Goal: Task Accomplishment & Management: Manage account settings

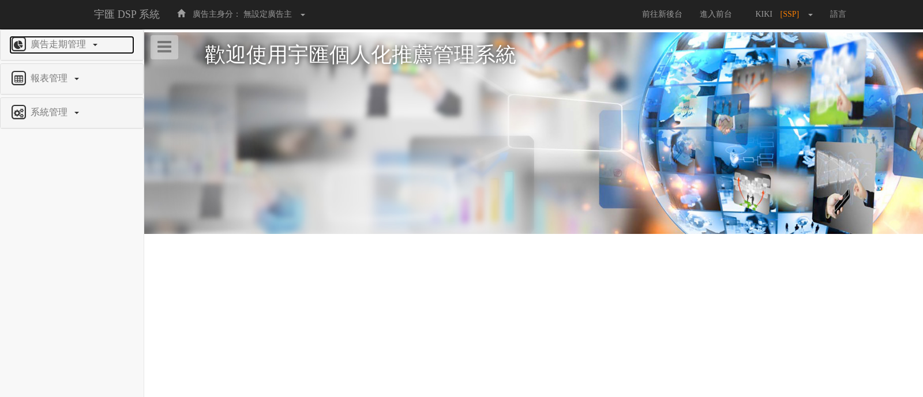
click at [75, 53] on link "廣告走期管理" at bounding box center [71, 45] width 125 height 18
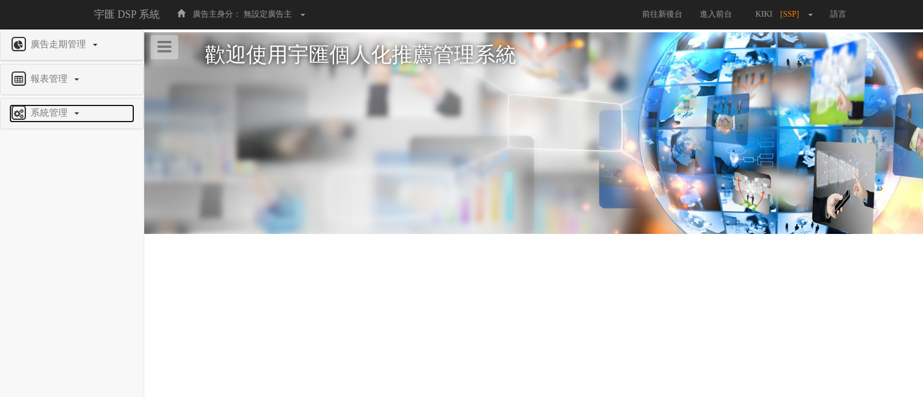
click at [65, 117] on span "系統管理" at bounding box center [51, 113] width 46 height 10
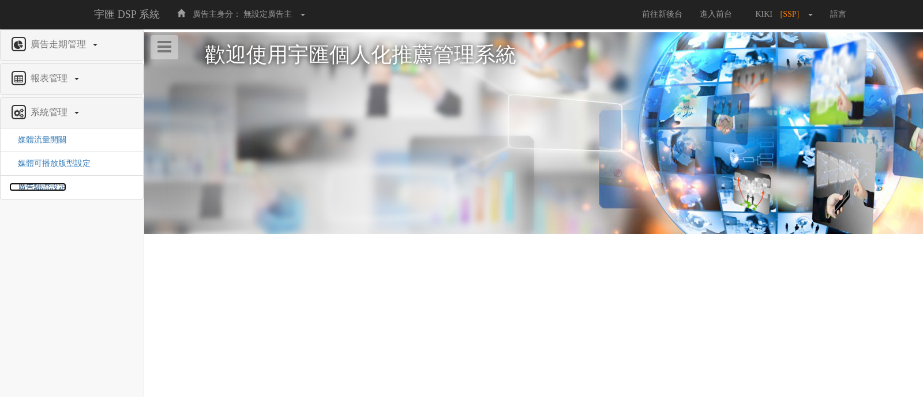
click at [46, 189] on span "廣告驗證設定" at bounding box center [37, 187] width 57 height 9
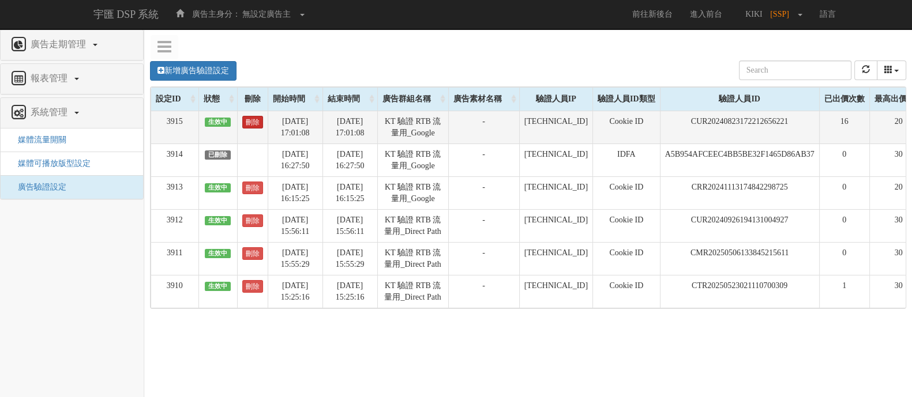
click at [245, 122] on link "刪除" at bounding box center [252, 122] width 21 height 13
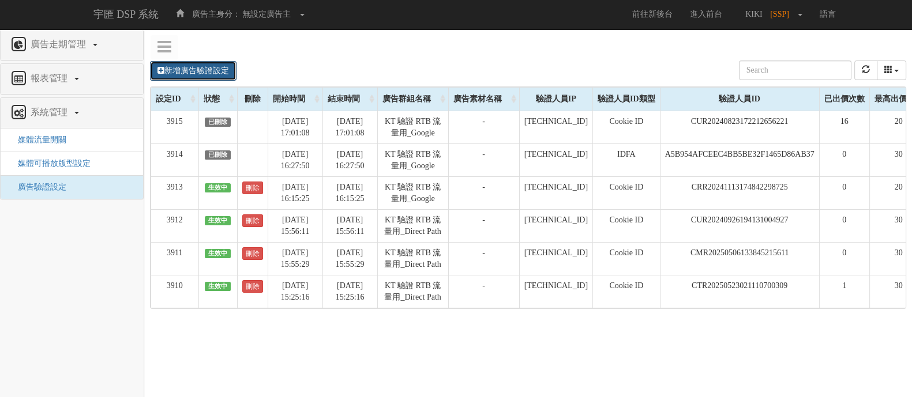
click at [167, 65] on link "新增廣告驗證設定" at bounding box center [193, 71] width 87 height 20
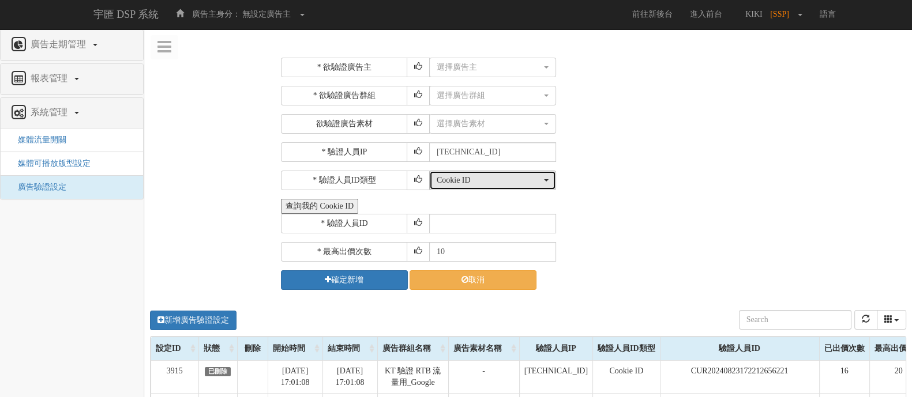
click at [472, 176] on div "Cookie ID" at bounding box center [489, 181] width 105 height 12
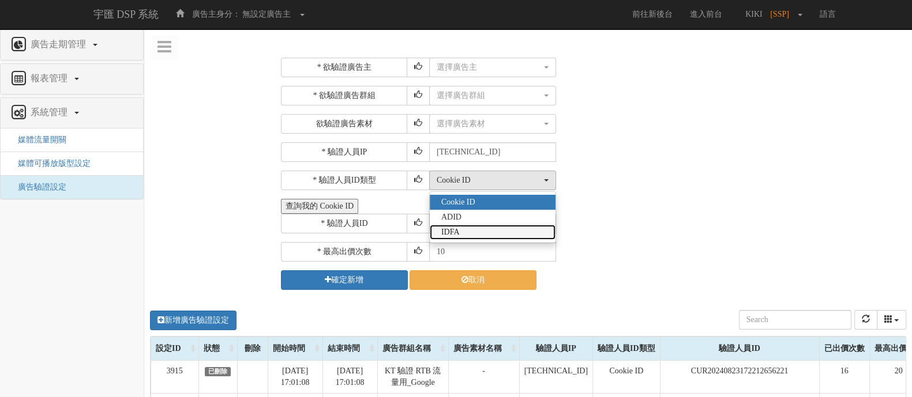
click at [452, 234] on span "IDFA" at bounding box center [450, 233] width 18 height 12
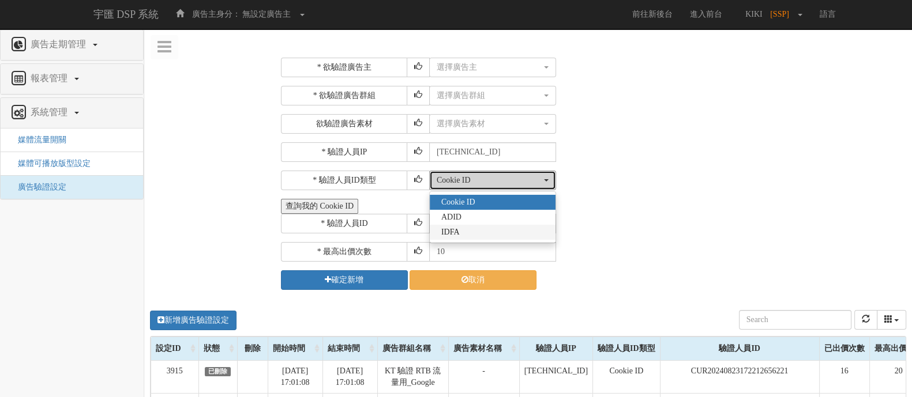
select select "Idfa"
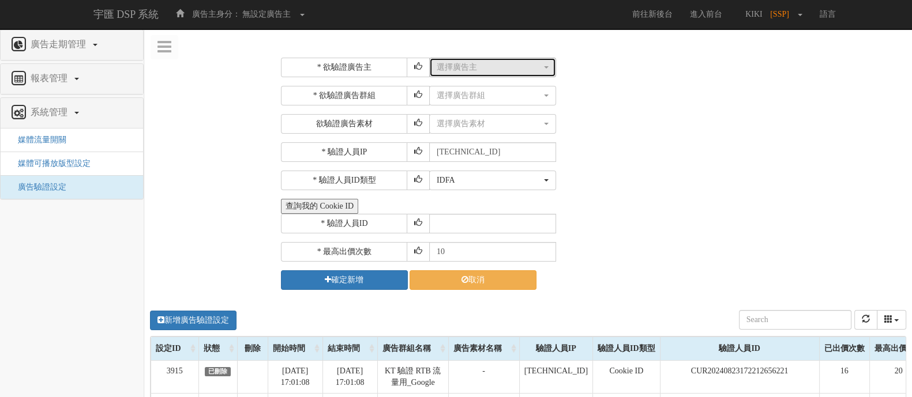
click at [513, 74] on button "選擇廣告主" at bounding box center [492, 68] width 127 height 20
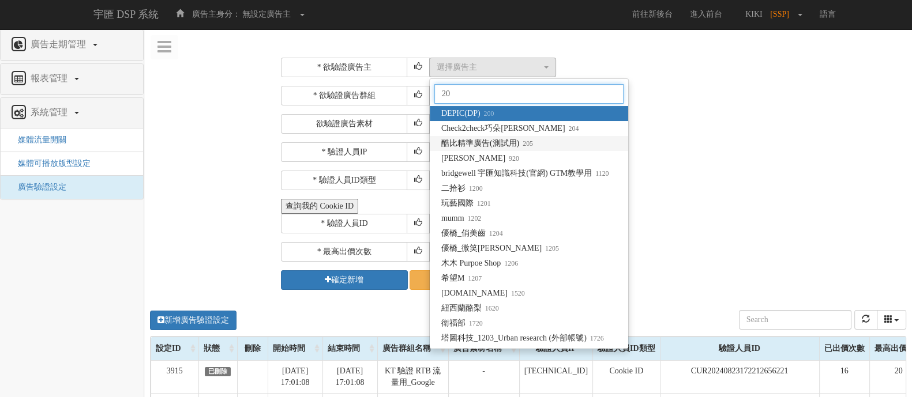
type input "20"
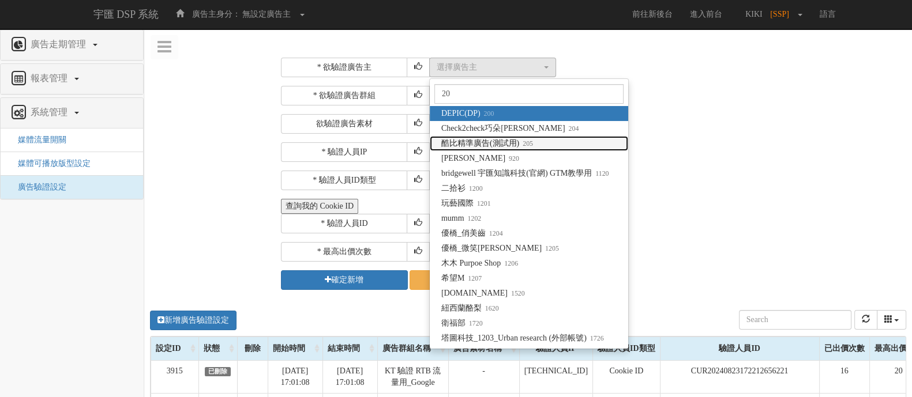
click at [503, 144] on span "酷比精準廣告(測試用) 205" at bounding box center [487, 144] width 92 height 12
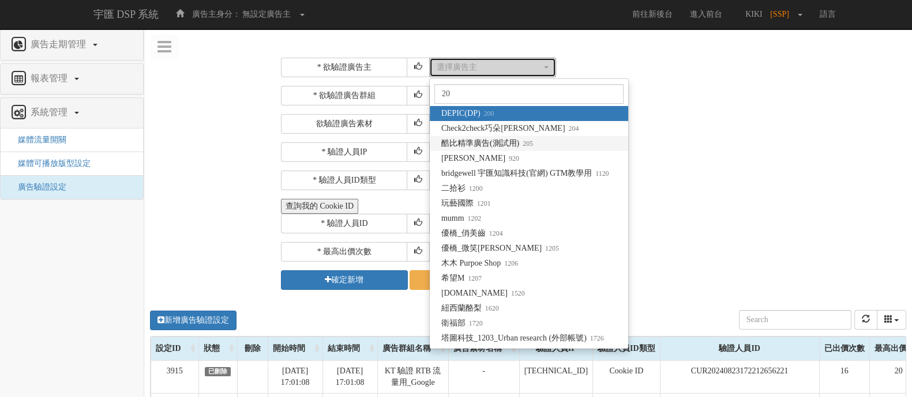
select select "205"
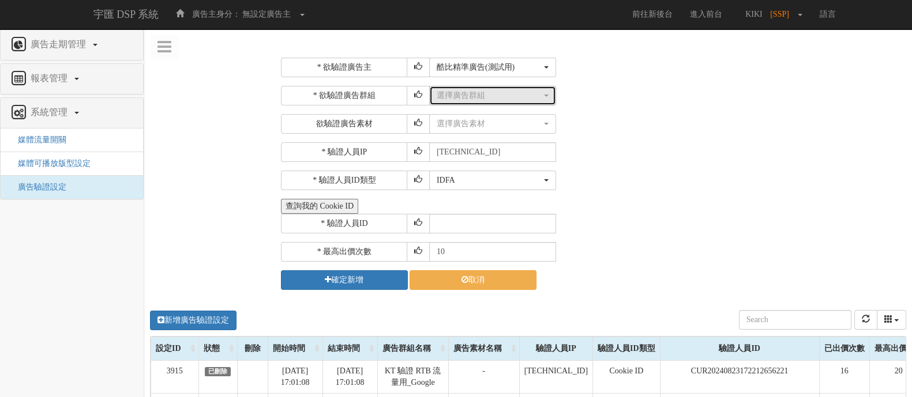
click at [483, 88] on button "選擇廣告群組" at bounding box center [492, 96] width 127 height 20
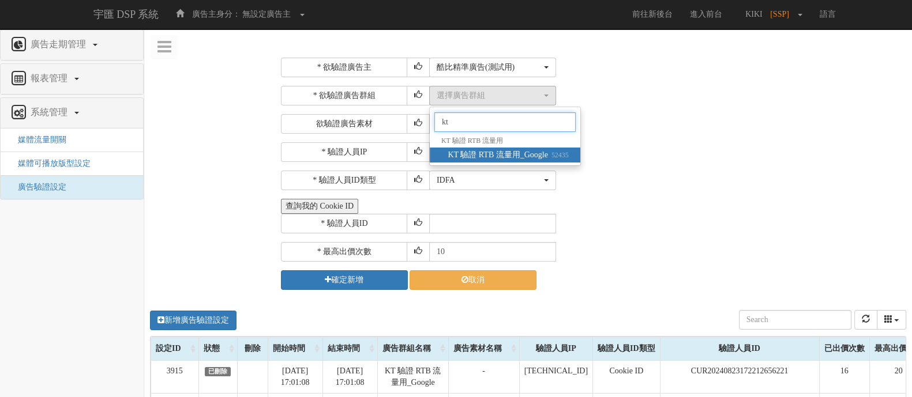
type input "kt"
click at [469, 157] on span "KT 驗證 RTB 流量用_Google 52435" at bounding box center [508, 155] width 121 height 12
select select "52435"
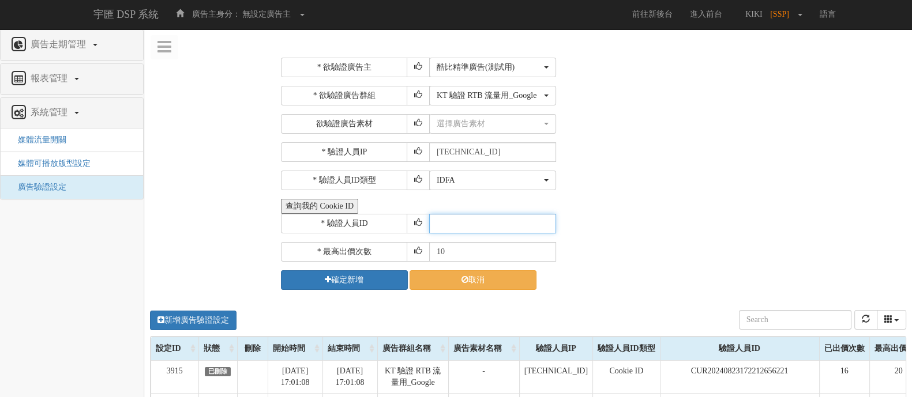
click at [476, 217] on input "text" at bounding box center [492, 224] width 127 height 20
paste input "CEC2218E-84BD-4DB2-8E07-E49AA048AAFE"
type input "CEC2218E-84BD-4DB2-8E07-E49AA048AAFE"
click at [545, 249] on input "11" at bounding box center [492, 252] width 127 height 20
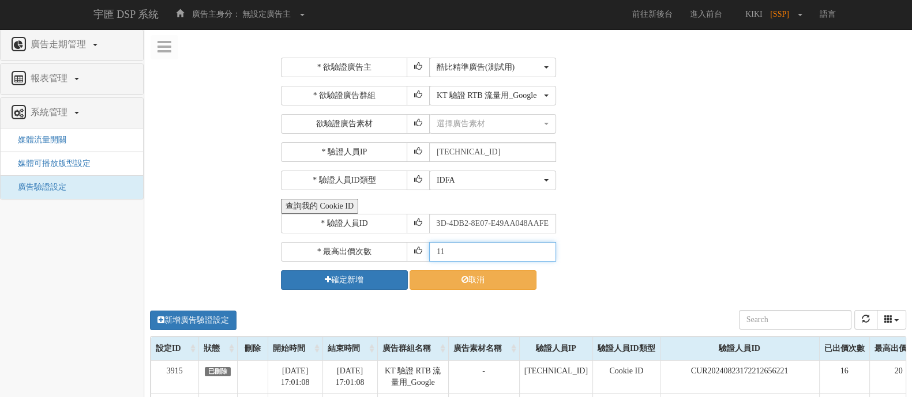
scroll to position [0, 0]
click at [545, 249] on input "12" at bounding box center [492, 252] width 127 height 20
click at [545, 249] on input "13" at bounding box center [492, 252] width 127 height 20
click at [545, 249] on input "14" at bounding box center [492, 252] width 127 height 20
type input "15"
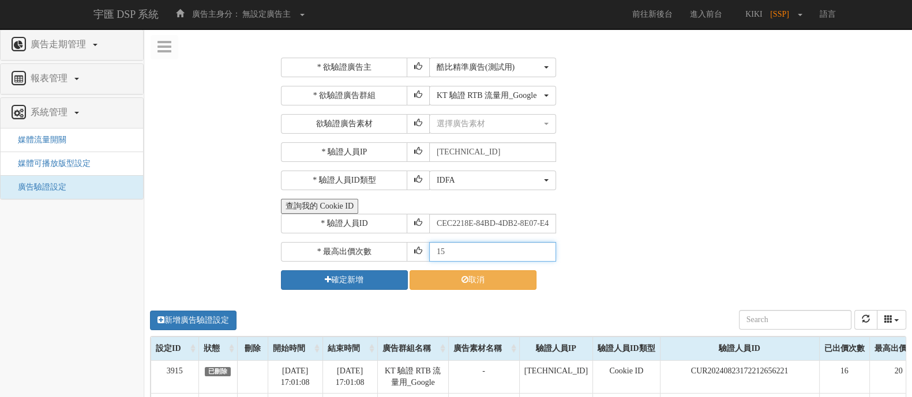
click at [545, 249] on input "15" at bounding box center [492, 252] width 127 height 20
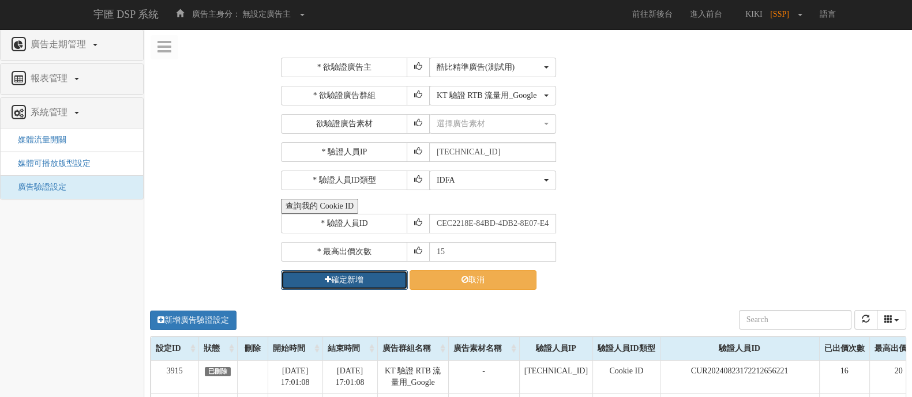
click at [349, 279] on button "確定新增" at bounding box center [344, 281] width 127 height 20
